Goal: Task Accomplishment & Management: Use online tool/utility

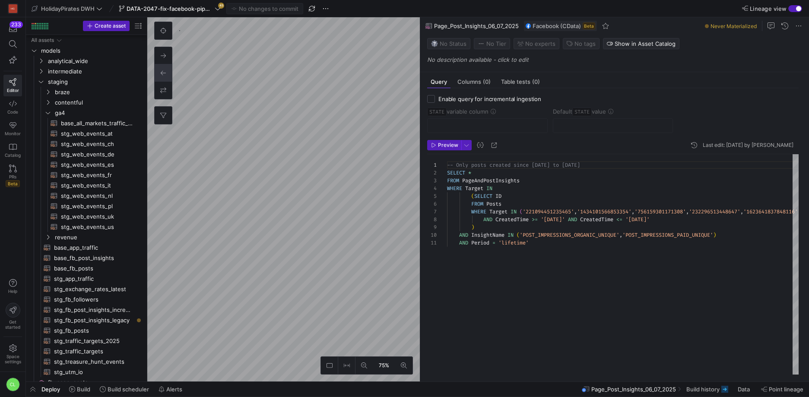
scroll to position [70, 0]
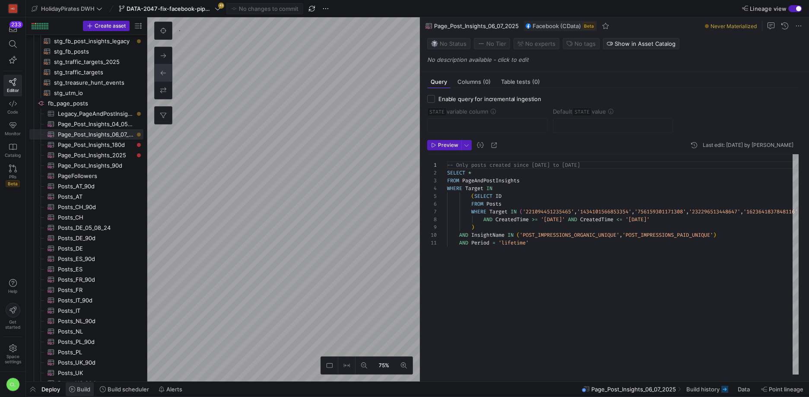
click at [90, 393] on span at bounding box center [80, 389] width 28 height 14
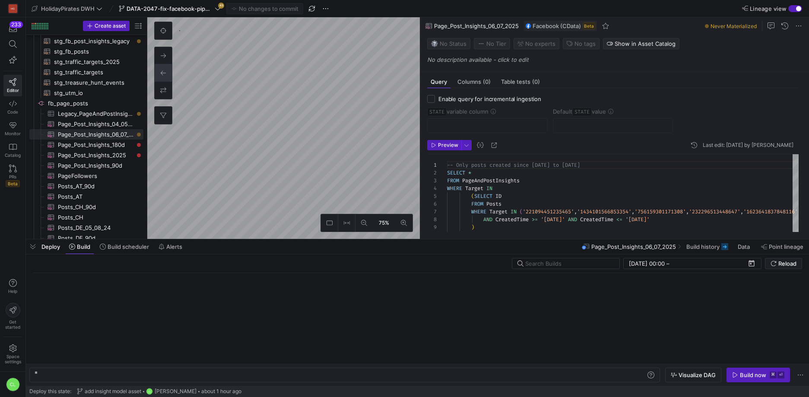
scroll to position [0, 191]
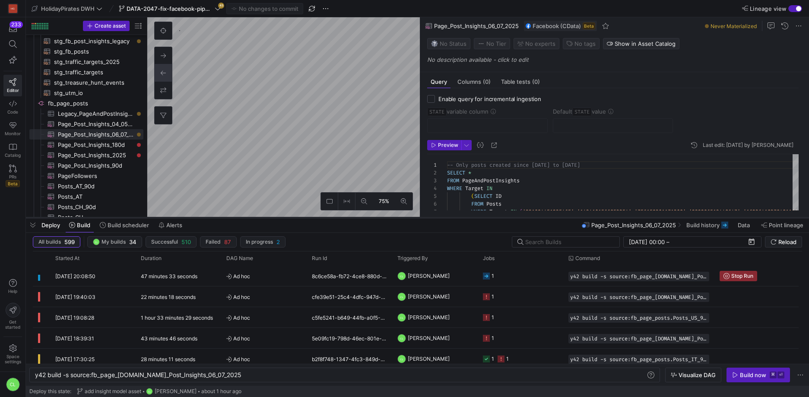
click at [280, 216] on div at bounding box center [417, 217] width 783 height 3
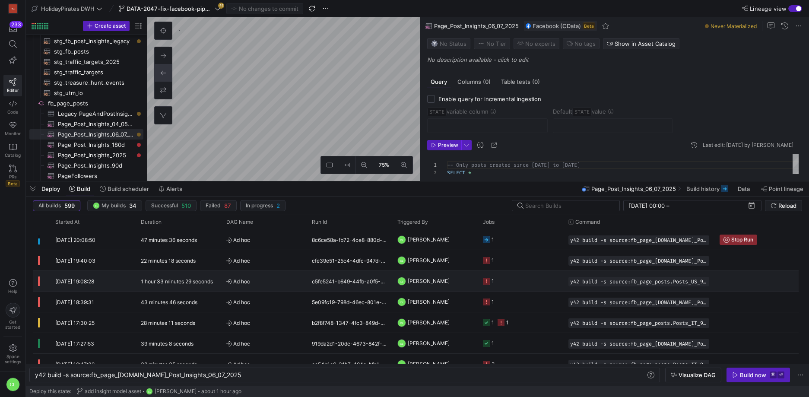
click at [541, 284] on y42-job-status-cell-renderer "1" at bounding box center [520, 280] width 75 height 19
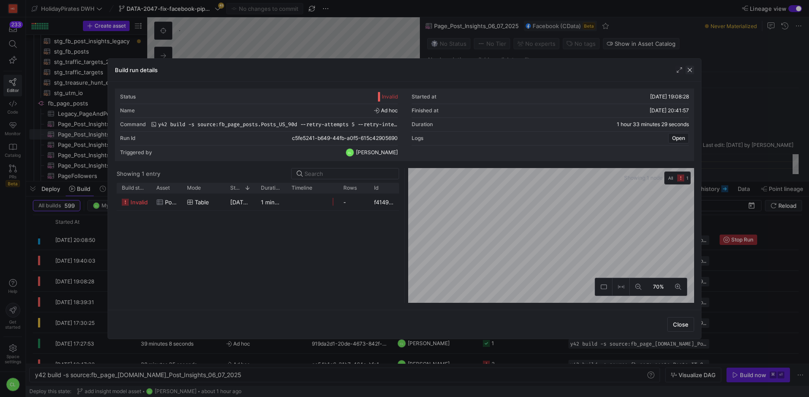
click at [689, 69] on span "button" at bounding box center [690, 70] width 9 height 9
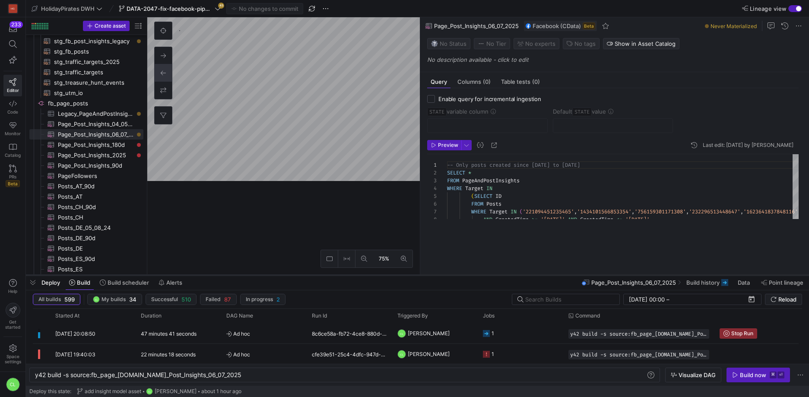
drag, startPoint x: 300, startPoint y: 181, endPoint x: 305, endPoint y: 275, distance: 94.3
click at [305, 275] on div at bounding box center [417, 275] width 783 height 3
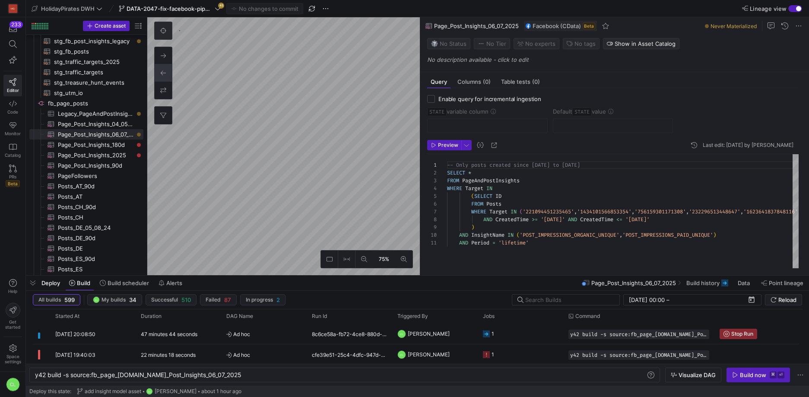
click at [167, 37] on button at bounding box center [163, 30] width 17 height 17
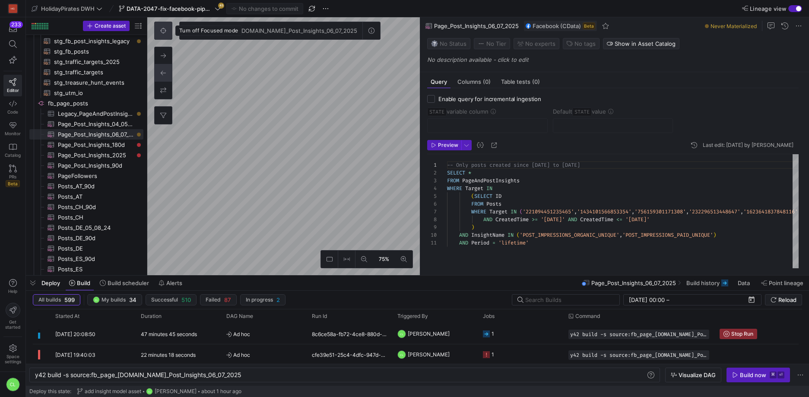
click at [167, 37] on button at bounding box center [163, 30] width 17 height 17
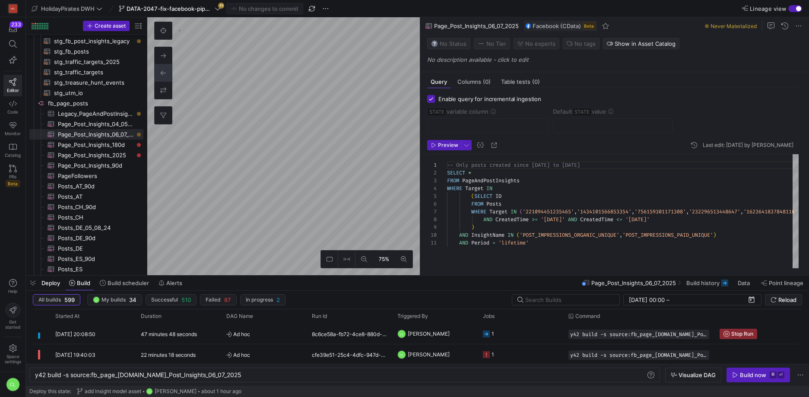
checkbox input "true"
type input "STATE"
type input "[DATE]"
type textarea "SELECT * , CreatedTime as STATE FROM Posts WHERE Target = '167758496717730' -- …"
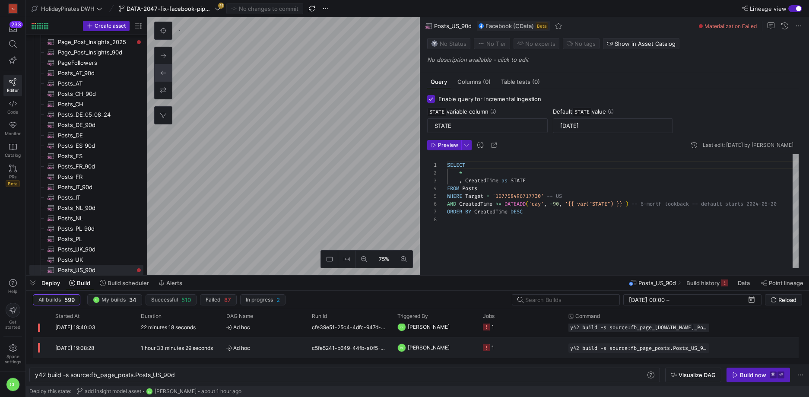
scroll to position [39, 0]
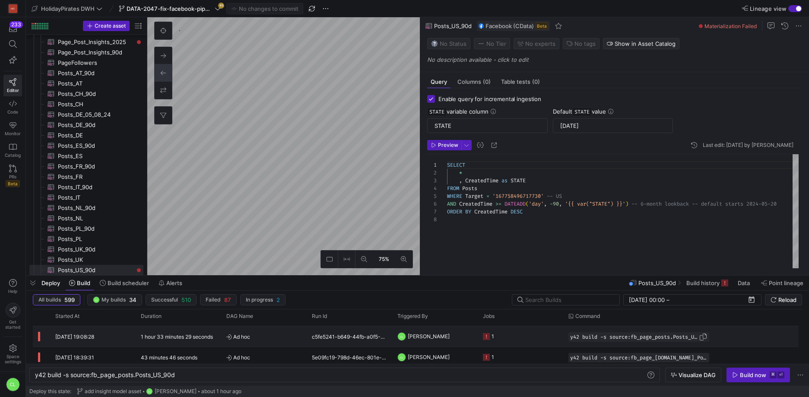
click at [704, 338] on span "Press SPACE to select this row." at bounding box center [703, 337] width 9 height 9
click at [268, 380] on div "y42 build -s source:fb_page_posts.Posts_US_90d y42 build -s source:fb_page_post…" at bounding box center [344, 375] width 631 height 15
click at [270, 377] on div "y42 build -s source:fb_page_posts.Posts_US_90d" at bounding box center [340, 375] width 611 height 7
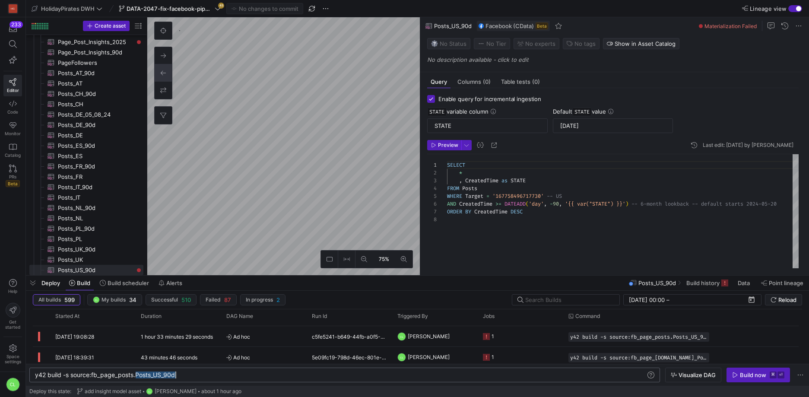
click at [270, 377] on div "y42 build -s source:fb_page_posts.Posts_US_90d" at bounding box center [340, 375] width 611 height 7
type textarea "y42 build -s source:fb_page_posts.Posts_US_90d --retry-attempts 5 --retry-inter…"
click at [742, 374] on div "Build now" at bounding box center [753, 375] width 26 height 7
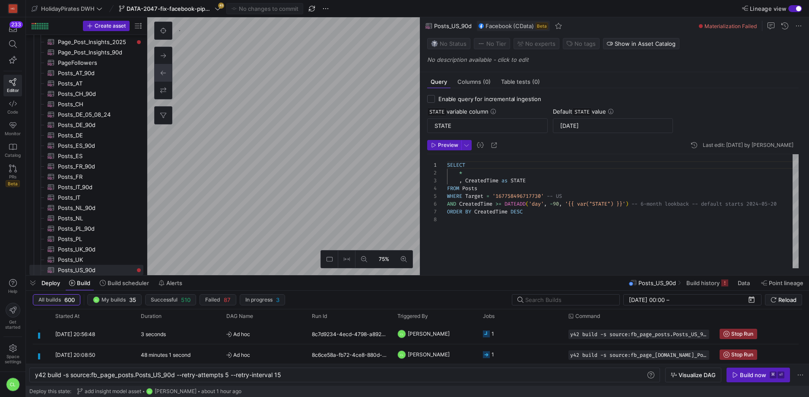
checkbox input "false"
type textarea "-- Only posts created since [DATE] to [DATE] SELECT * FROM PageAndPostInsights …"
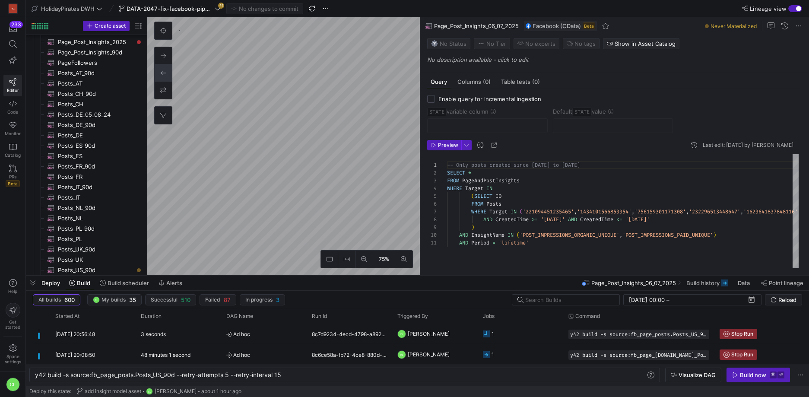
scroll to position [373, 0]
click at [713, 286] on span "Build history" at bounding box center [703, 283] width 33 height 7
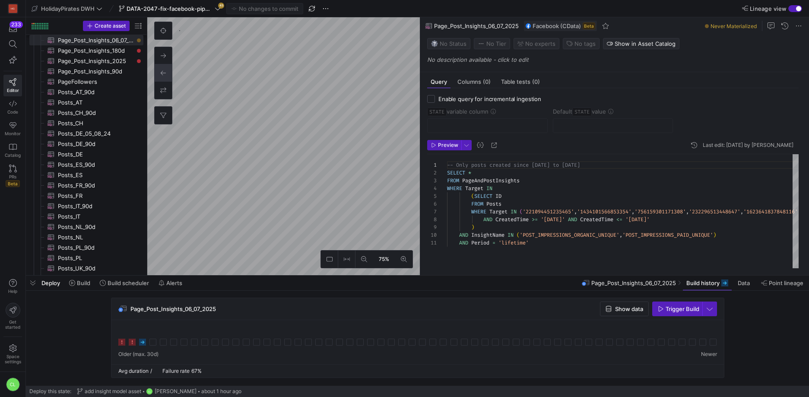
click at [384, 281] on div "Deploy Build Build scheduler Alerts Page_Post_Insights_06_07_2025 Build history…" at bounding box center [417, 283] width 783 height 15
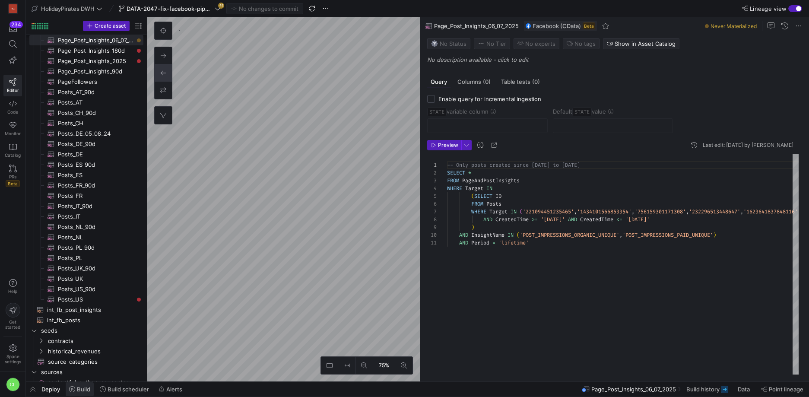
click at [84, 391] on span "Build" at bounding box center [83, 389] width 13 height 7
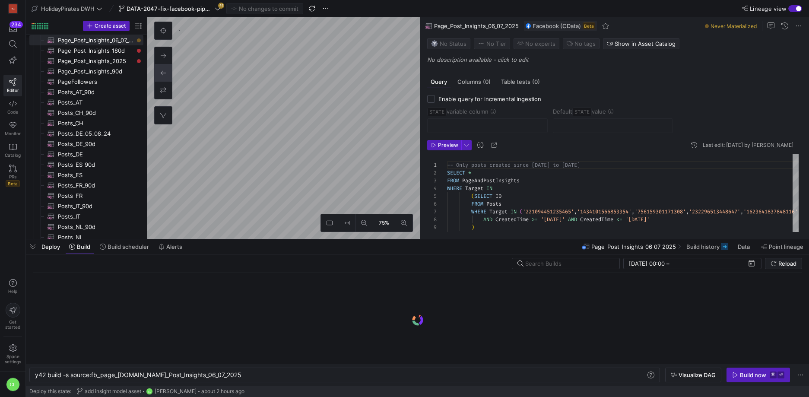
scroll to position [0, 191]
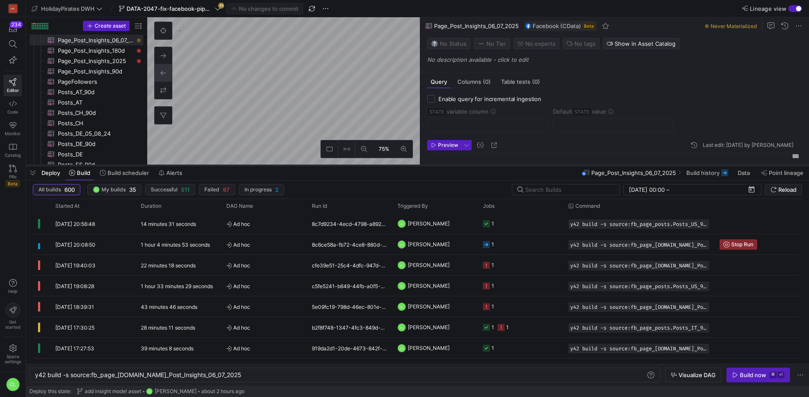
drag, startPoint x: 232, startPoint y: 239, endPoint x: 230, endPoint y: 165, distance: 73.9
click at [230, 165] on div at bounding box center [417, 165] width 783 height 3
click at [450, 230] on span "[PERSON_NAME]" at bounding box center [429, 223] width 42 height 20
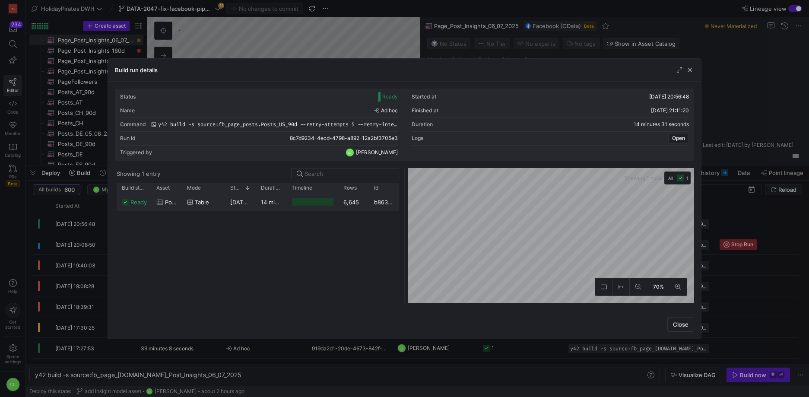
click at [332, 210] on y42-job-duration-timeline-cell-renderer at bounding box center [312, 202] width 41 height 16
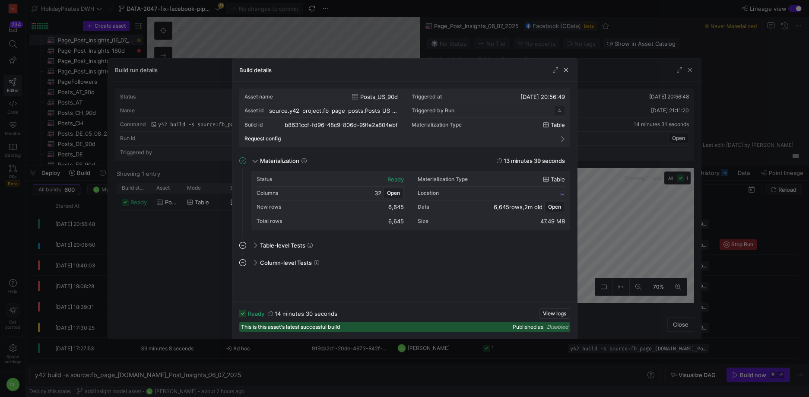
scroll to position [78, 0]
click at [687, 74] on div at bounding box center [404, 198] width 809 height 397
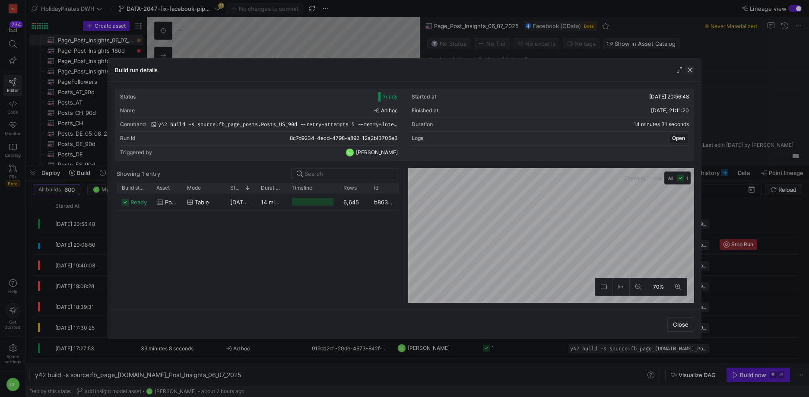
click at [689, 71] on span "button" at bounding box center [690, 70] width 9 height 9
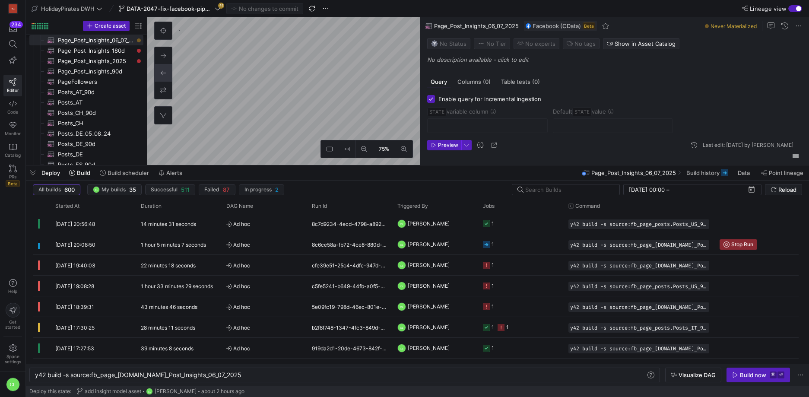
checkbox input "true"
type input "STATE"
type input "[DATE]"
type textarea "SELECT * , CreatedTime as STATE FROM Posts WHERE Target = '167758496717730' -- …"
type textarea "y42 build -s source:fb_page_posts.Posts_US_90d"
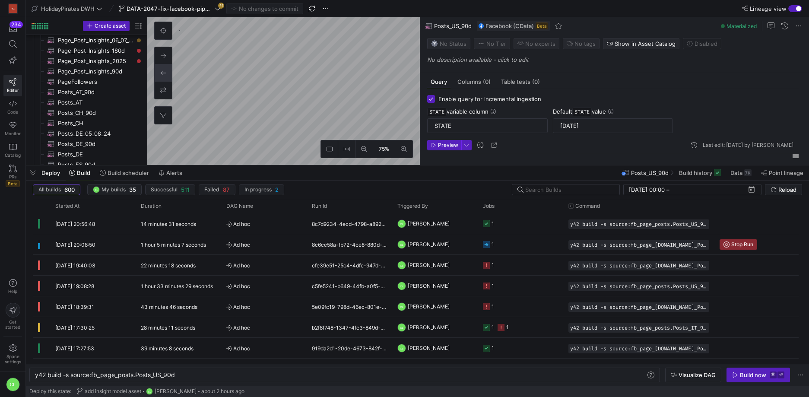
scroll to position [503, 0]
click at [728, 173] on span at bounding box center [741, 173] width 28 height 14
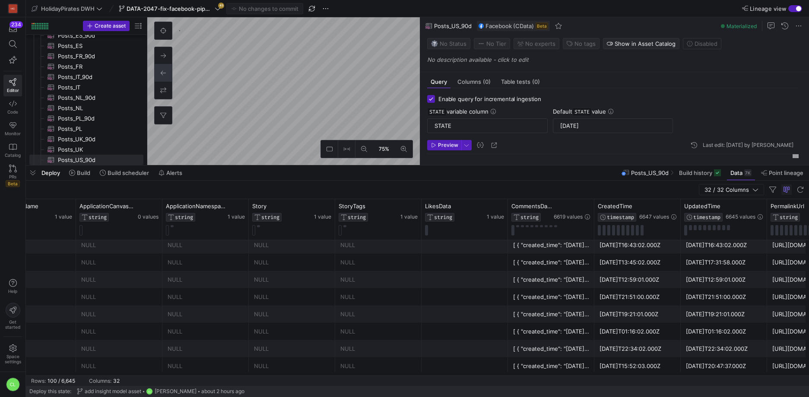
scroll to position [0, 1985]
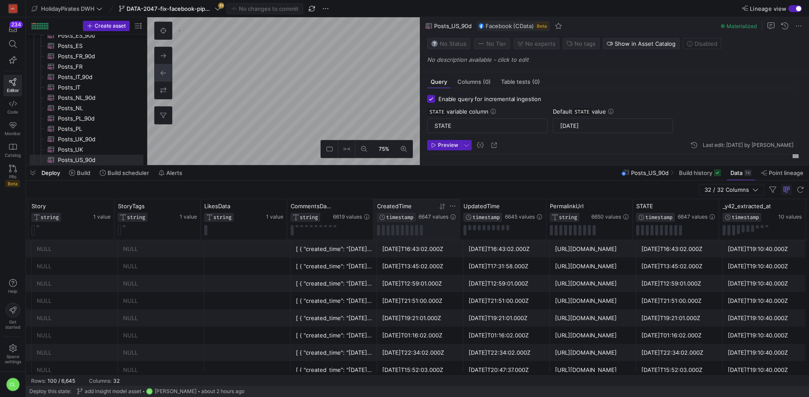
click at [441, 208] on icon at bounding box center [440, 207] width 3 height 6
click at [413, 172] on div "Deploy Build Build scheduler Alerts Posts_US_90d Build history Data 7K Point li…" at bounding box center [417, 172] width 783 height 15
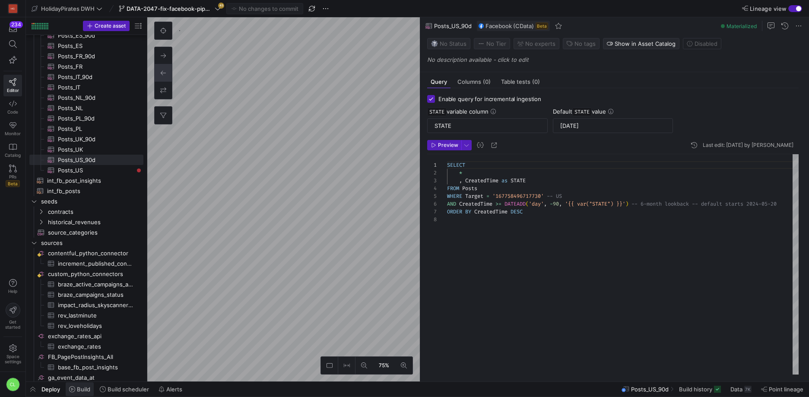
click at [84, 388] on span "Build" at bounding box center [83, 389] width 13 height 7
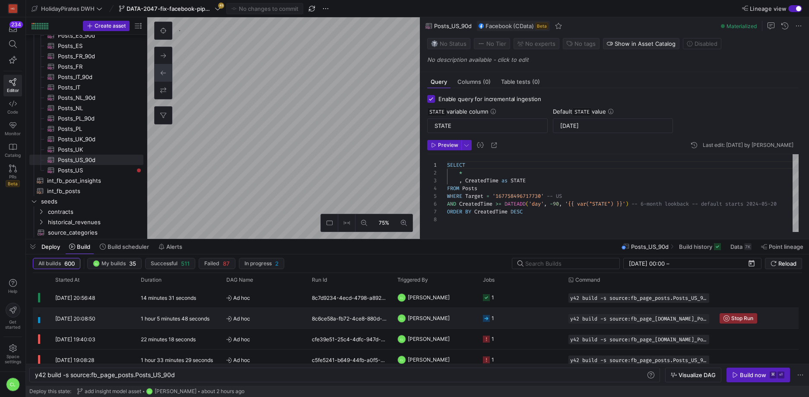
click at [461, 322] on y42-orchestration-triggered-by "CL [PERSON_NAME]" at bounding box center [435, 318] width 75 height 19
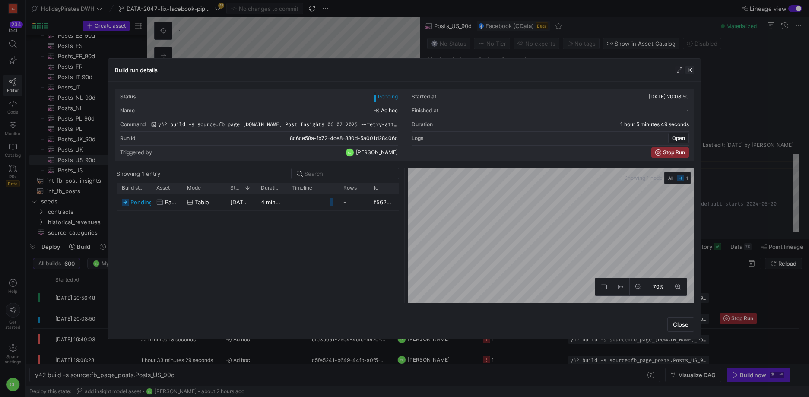
click at [686, 68] on span "button" at bounding box center [690, 70] width 9 height 9
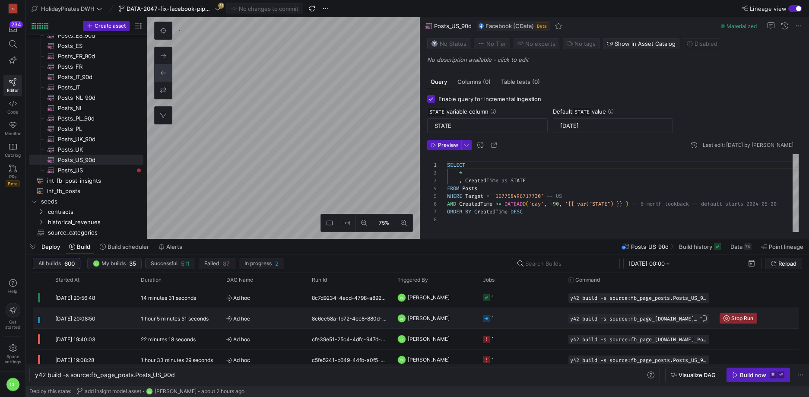
click at [574, 323] on div "y42 build -s source:fb_page_[DOMAIN_NAME]_Post_Insights_06_07_2025 --retry-atte…" at bounding box center [639, 319] width 141 height 10
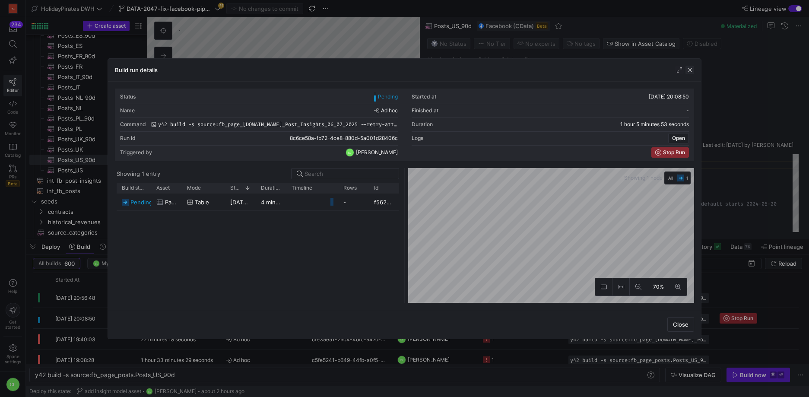
click at [692, 68] on span "button" at bounding box center [690, 70] width 9 height 9
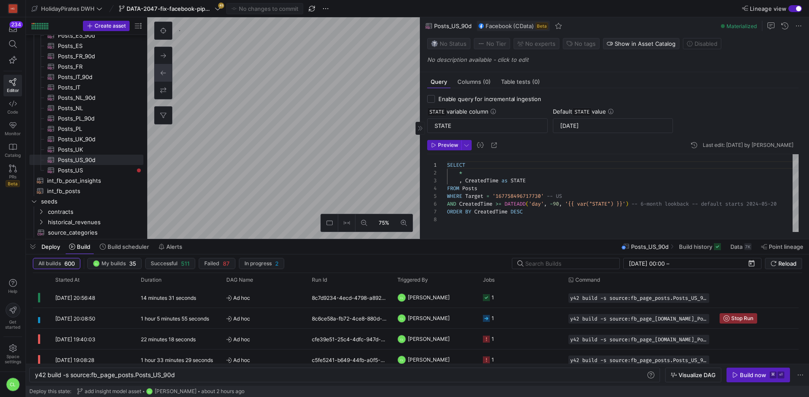
checkbox input "false"
type textarea "-- Only posts created since [DATE] to [DATE] SELECT * FROM PageAndPostInsights …"
type textarea "y42 build -s source:fb_page_[DOMAIN_NAME]_Post_Insights_06_07_2025"
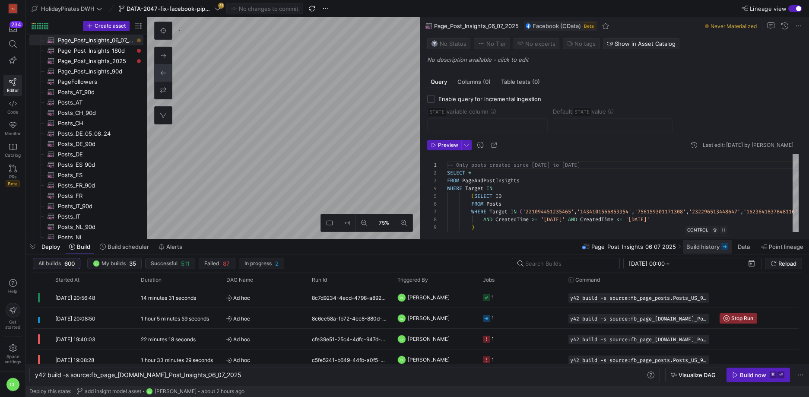
click at [700, 247] on span "Build history" at bounding box center [703, 246] width 33 height 7
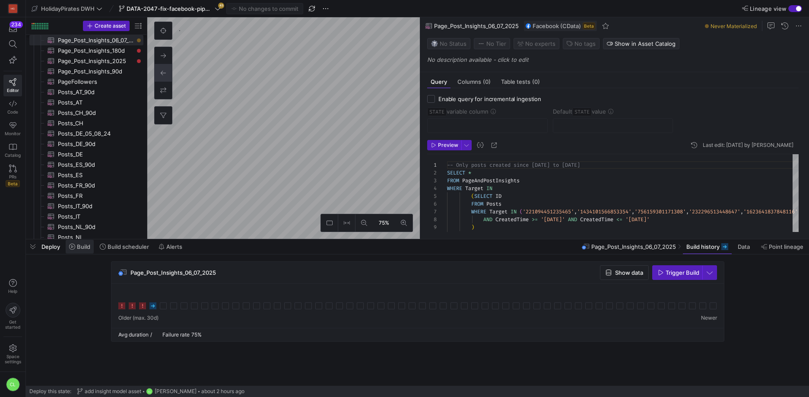
click at [82, 251] on span at bounding box center [80, 247] width 28 height 14
